Goal: Task Accomplishment & Management: Use online tool/utility

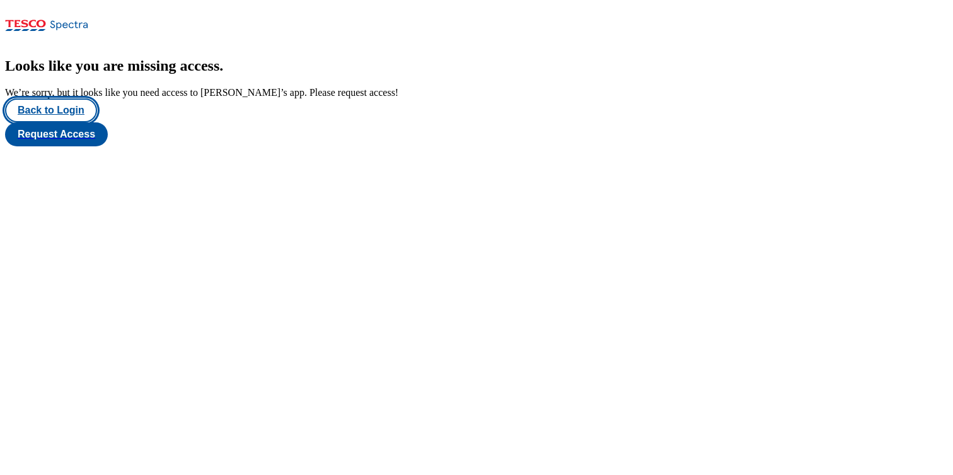
click at [59, 122] on button "Back to Login" at bounding box center [51, 110] width 92 height 24
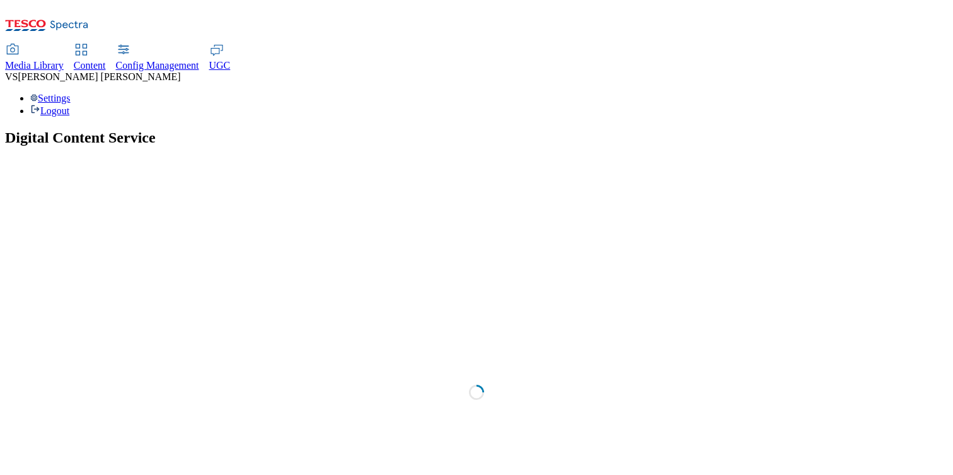
click at [231, 60] on div "UGC" at bounding box center [219, 65] width 21 height 11
select select "All"
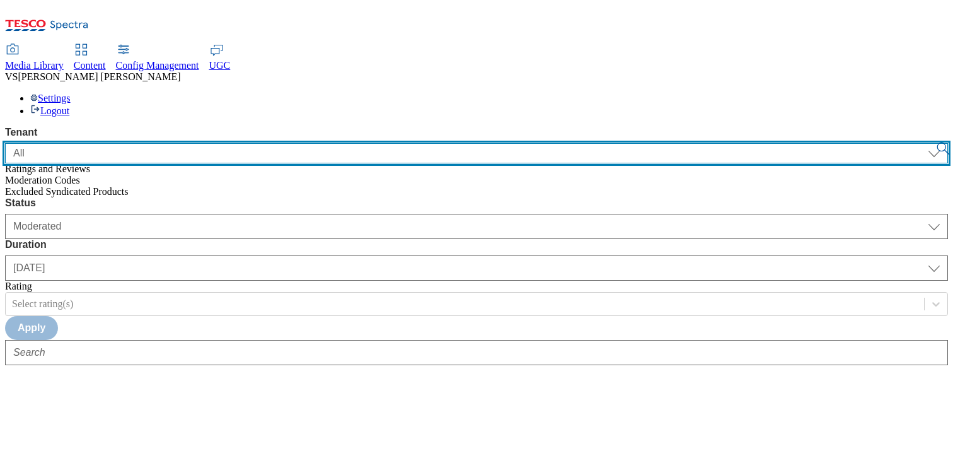
click at [100, 143] on select "ALL All CE CONFIG-CZ CONFIG-HU CONFIG-IE CONFIG-ROI CONFIG-SK CONFIG-TEST CONFI…" at bounding box center [476, 153] width 943 height 20
click at [5, 143] on select "ALL All CE CONFIG-CZ CONFIG-HU CONFIG-IE CONFIG-ROI CONFIG-SK CONFIG-TEST CONFI…" at bounding box center [476, 153] width 943 height 20
click at [98, 143] on select "ALL All CE CONFIG-CZ CONFIG-HU CONFIG-IE CONFIG-ROI CONFIG-SK CONFIG-TEST CONFI…" at bounding box center [476, 153] width 943 height 20
click at [5, 143] on select "ALL All CE CONFIG-CZ CONFIG-HU CONFIG-IE CONFIG-ROI CONFIG-SK CONFIG-TEST CONFI…" at bounding box center [476, 153] width 943 height 20
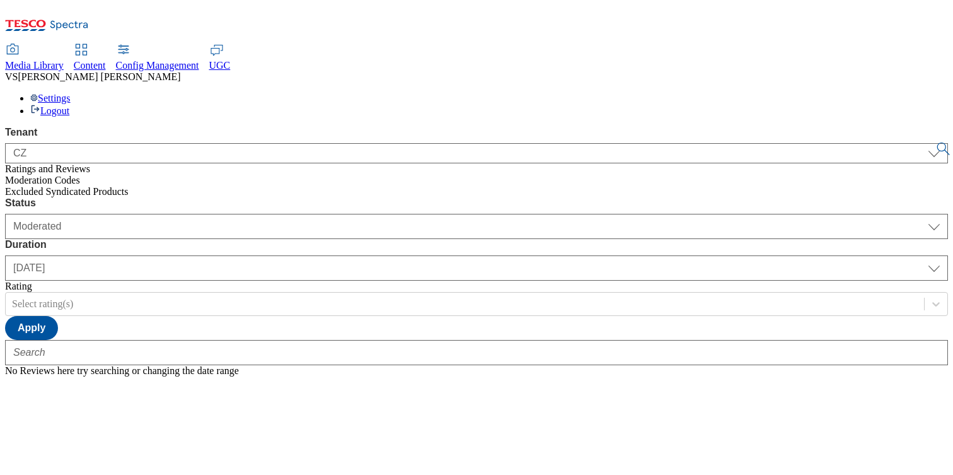
click at [113, 138] on div "ALL All CE CONFIG-CZ CONFIG-HU CONFIG-IE CONFIG-ROI CONFIG-SK CONFIG-TEST CONFI…" at bounding box center [476, 150] width 943 height 25
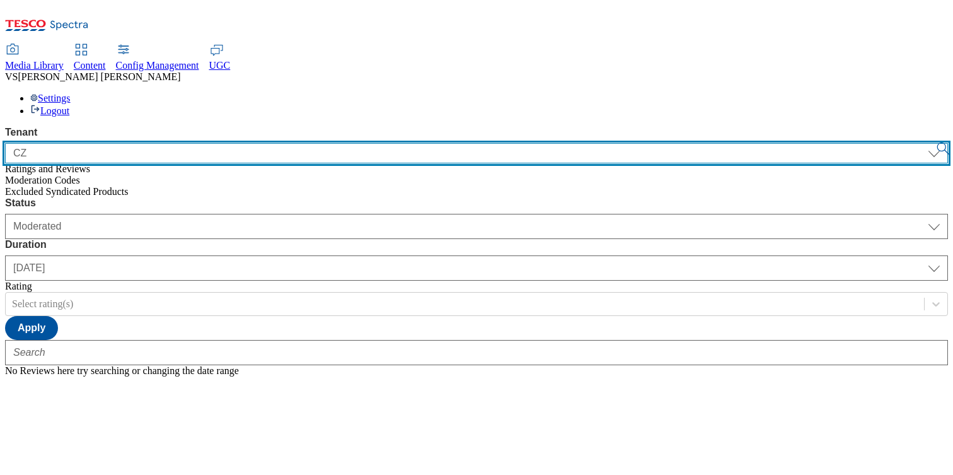
click at [110, 143] on select "ALL All CE CONFIG-CZ CONFIG-HU CONFIG-IE CONFIG-ROI CONFIG-SK CONFIG-TEST CONFI…" at bounding box center [476, 153] width 943 height 20
click at [5, 143] on select "ALL All CE CONFIG-CZ CONFIG-HU CONFIG-IE CONFIG-ROI CONFIG-SK CONFIG-TEST CONFI…" at bounding box center [476, 153] width 943 height 20
click at [129, 143] on select "ALL All CE CONFIG-CZ CONFIG-HU CONFIG-IE CONFIG-ROI CONFIG-SK CONFIG-TEST CONFI…" at bounding box center [476, 153] width 943 height 20
click at [5, 143] on select "ALL All CE CONFIG-CZ CONFIG-HU CONFIG-IE CONFIG-ROI CONFIG-SK CONFIG-TEST CONFI…" at bounding box center [476, 153] width 943 height 20
click at [113, 143] on select "ALL All CE CONFIG-CZ CONFIG-HU CONFIG-IE CONFIG-ROI CONFIG-SK CONFIG-TEST CONFI…" at bounding box center [476, 153] width 943 height 20
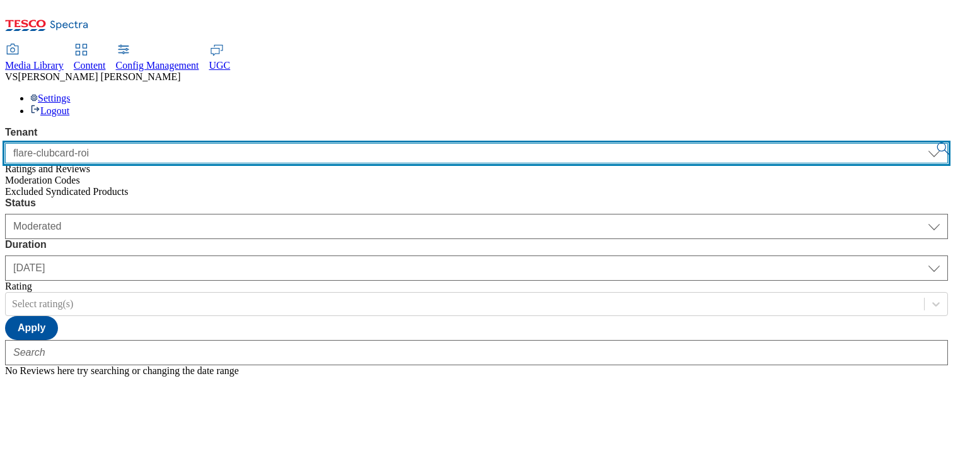
click at [5, 143] on select "ALL All CE CONFIG-CZ CONFIG-HU CONFIG-IE CONFIG-ROI CONFIG-SK CONFIG-TEST CONFI…" at bounding box center [476, 153] width 943 height 20
click at [118, 143] on select "ALL All CE CONFIG-CZ CONFIG-HU CONFIG-IE CONFIG-ROI CONFIG-SK CONFIG-TEST CONFI…" at bounding box center [476, 153] width 943 height 20
click at [5, 143] on select "ALL All CE CONFIG-CZ CONFIG-HU CONFIG-IE CONFIG-ROI CONFIG-SK CONFIG-TEST CONFI…" at bounding box center [476, 153] width 943 height 20
click at [117, 143] on select "ALL All CE CONFIG-CZ CONFIG-HU CONFIG-IE CONFIG-ROI CONFIG-SK CONFIG-TEST CONFI…" at bounding box center [476, 153] width 943 height 20
select select "flare-ourtesco"
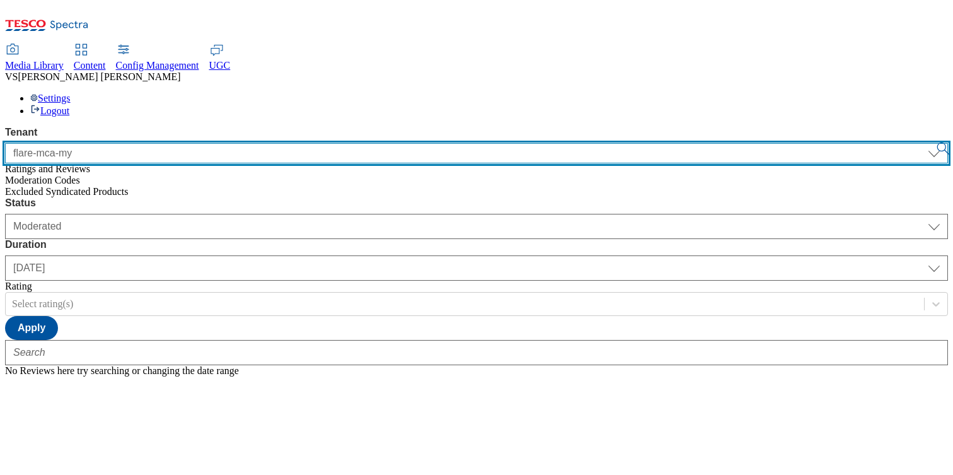
click at [5, 143] on select "ALL All CE CONFIG-CZ CONFIG-HU CONFIG-IE CONFIG-ROI CONFIG-SK CONFIG-TEST CONFI…" at bounding box center [476, 153] width 943 height 20
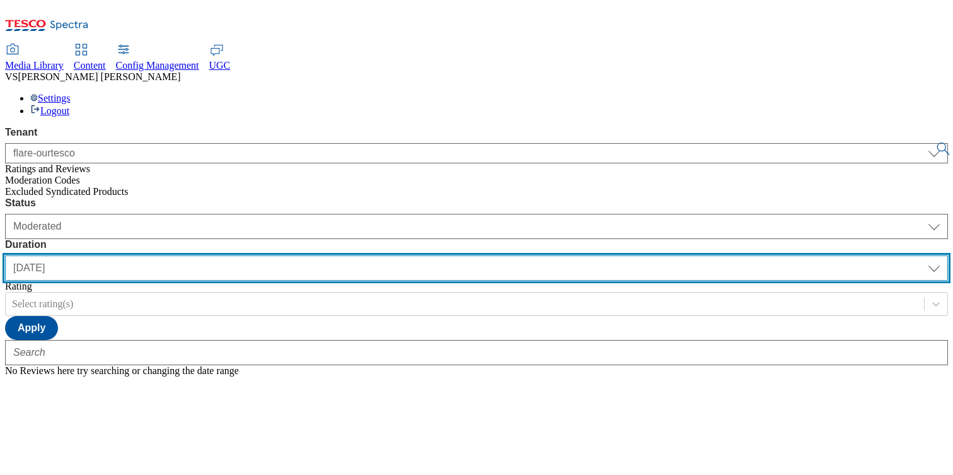
click at [353, 255] on select "yesterday last7days last30days All custom" at bounding box center [476, 267] width 943 height 25
select select "All"
click at [297, 255] on select "yesterday last7days last30days All custom" at bounding box center [476, 267] width 943 height 25
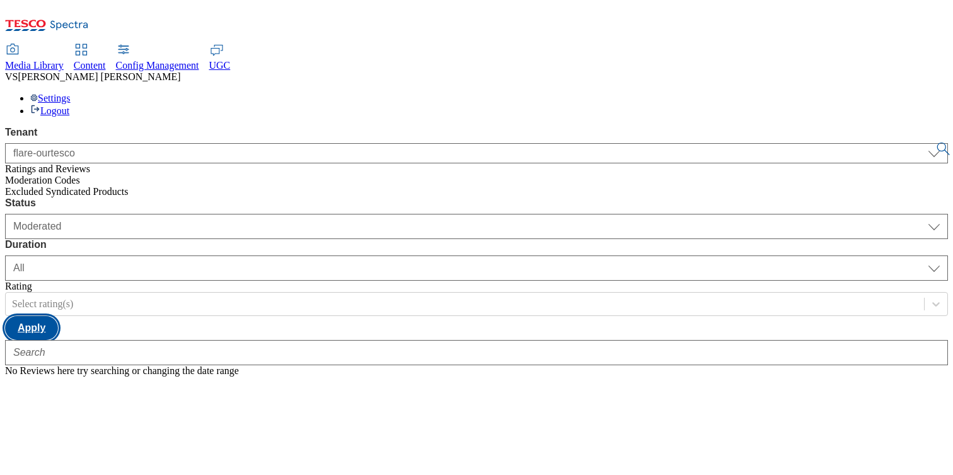
click at [58, 316] on button "Apply" at bounding box center [31, 328] width 53 height 24
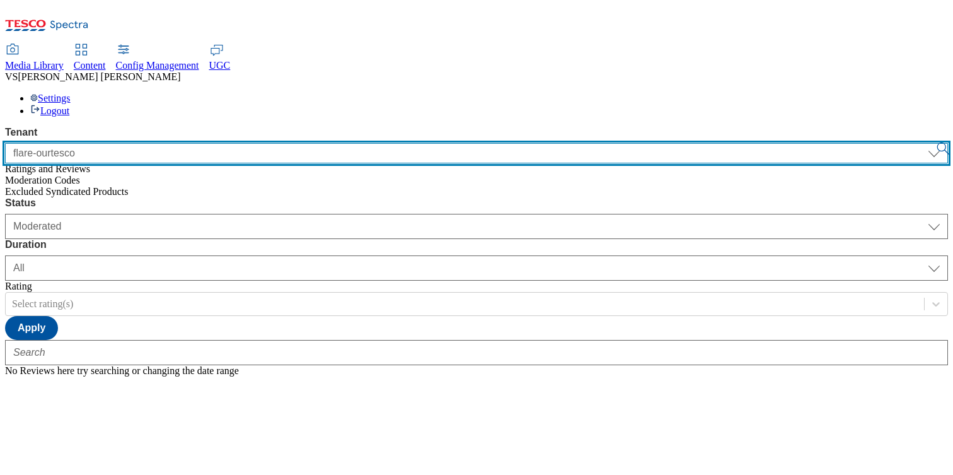
click at [143, 143] on select "ALL All CE CONFIG-CZ CONFIG-HU CONFIG-IE CONFIG-ROI CONFIG-SK CONFIG-TEST CONFI…" at bounding box center [476, 153] width 943 height 20
select select "clubcard-boost-uk"
click at [5, 143] on select "ALL All CE CONFIG-CZ CONFIG-HU CONFIG-IE CONFIG-ROI CONFIG-SK CONFIG-TEST CONFI…" at bounding box center [476, 153] width 943 height 20
select select "yesterday"
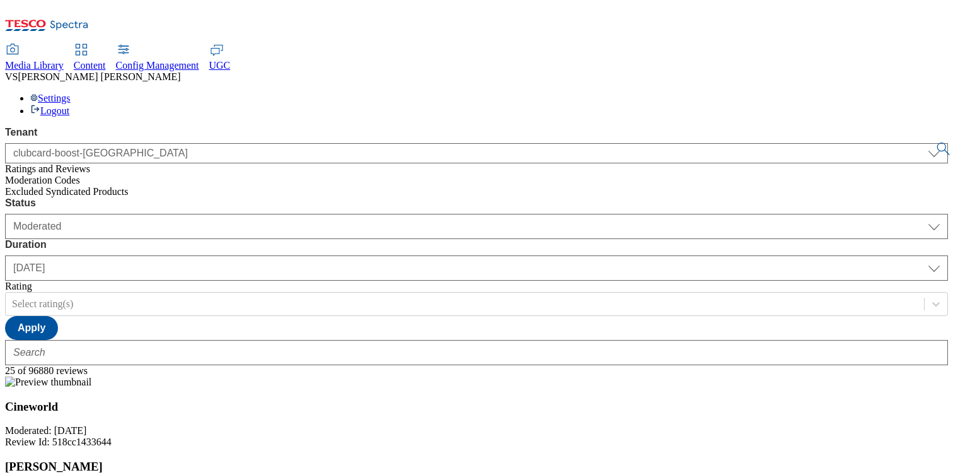
click at [496, 197] on div "Status Moderated Approved Rejected Moderated Duration yesterday last7days last3…" at bounding box center [476, 281] width 943 height 168
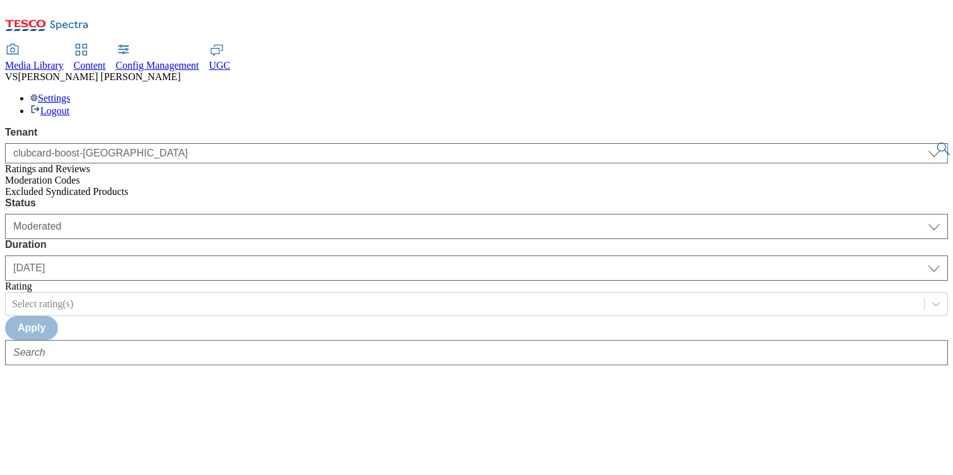
select select "clubcard-boost-[GEOGRAPHIC_DATA]"
